Goal: Check status: Check status

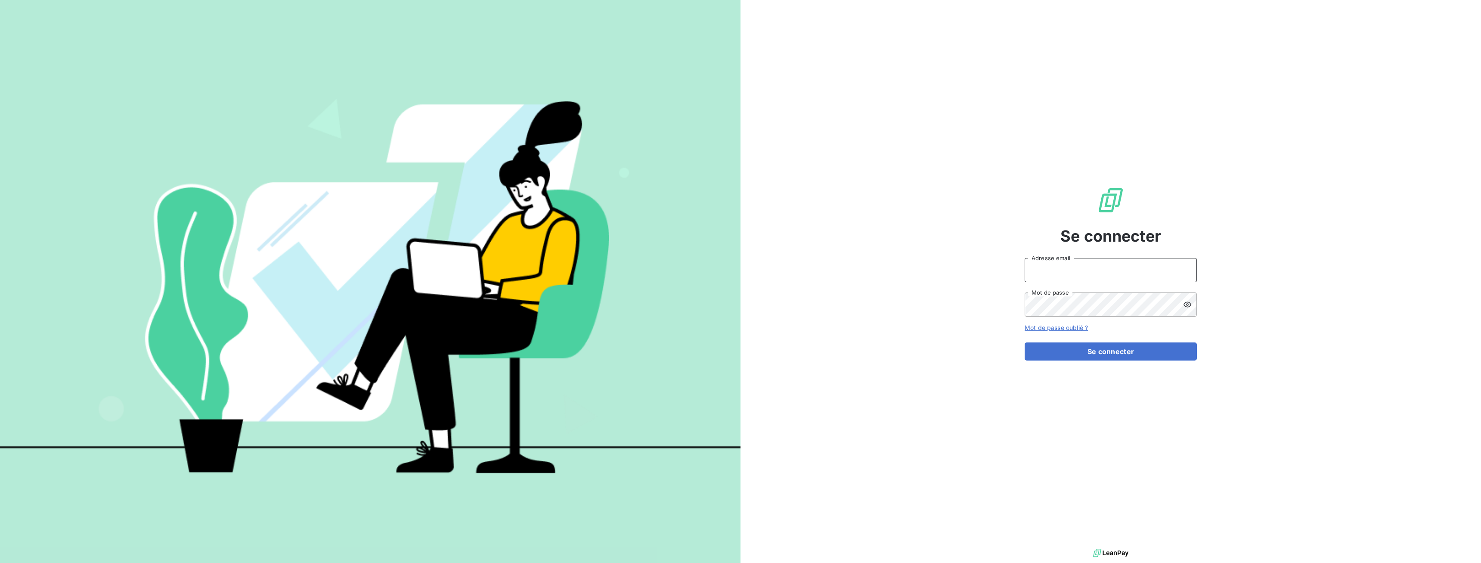
click at [1051, 267] on input "Adresse email" at bounding box center [1111, 270] width 172 height 24
type input "[EMAIL_ADDRESS][DOMAIN_NAME]"
click at [1079, 357] on button "Se connecter" at bounding box center [1111, 351] width 172 height 18
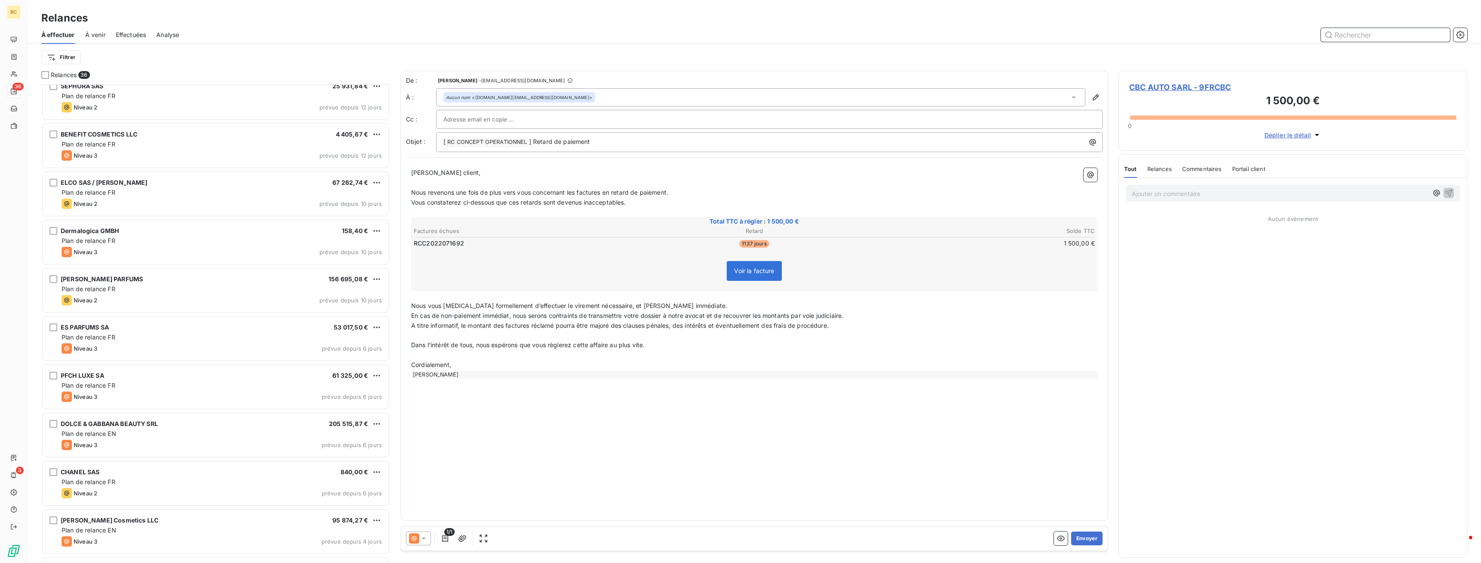
scroll to position [1098, 0]
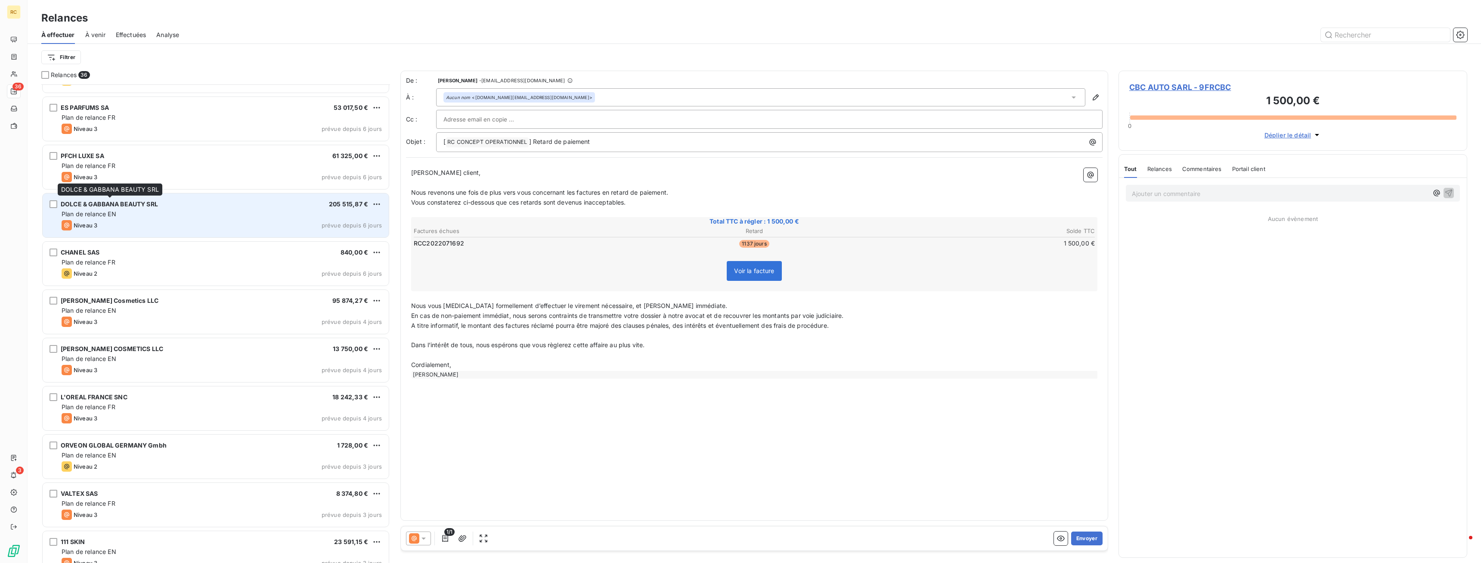
click at [84, 202] on span "DOLCE & GABBANA BEAUTY SRL" at bounding box center [109, 203] width 97 height 7
